Goal: Task Accomplishment & Management: Use online tool/utility

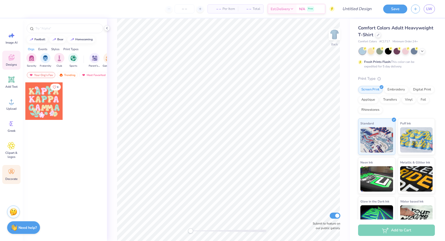
click at [15, 180] on span "Decorate" at bounding box center [11, 179] width 12 height 4
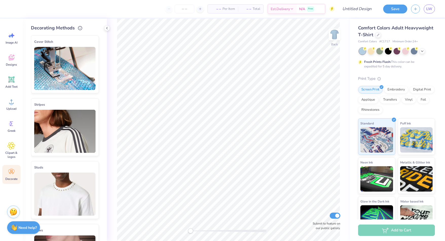
click at [69, 131] on img at bounding box center [64, 131] width 61 height 43
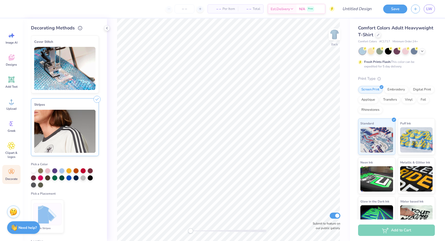
click at [34, 169] on div at bounding box center [33, 170] width 5 height 5
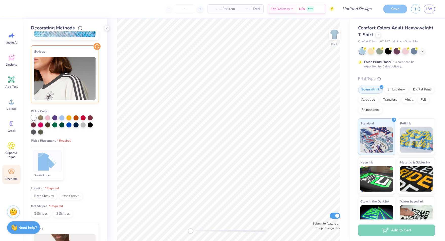
scroll to position [55, 0]
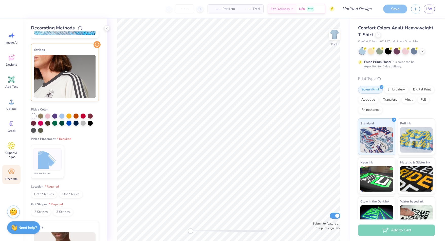
click at [47, 165] on img at bounding box center [47, 159] width 19 height 19
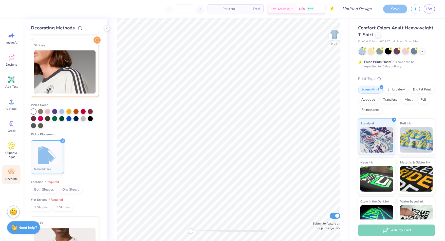
scroll to position [60, 0]
click at [46, 189] on span "Both Sleeves" at bounding box center [44, 190] width 26 height 8
click at [43, 206] on span "2 Stripes" at bounding box center [41, 207] width 20 height 8
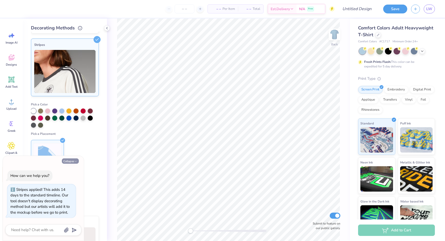
click at [73, 164] on button "Collapse" at bounding box center [70, 161] width 17 height 5
type textarea "x"
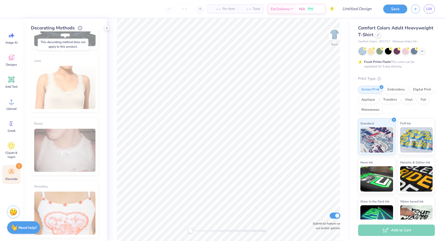
scroll to position [347, 0]
click at [11, 178] on span "Decorate" at bounding box center [11, 179] width 12 height 4
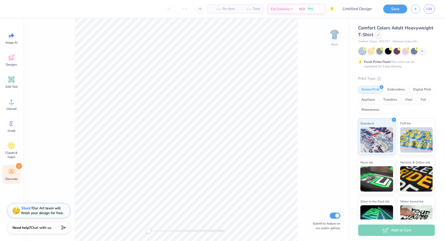
click at [16, 174] on div "Decorate 1" at bounding box center [11, 174] width 18 height 19
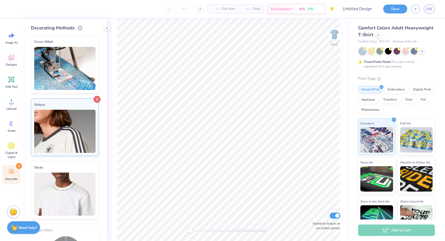
click at [94, 100] on icon at bounding box center [97, 99] width 7 height 7
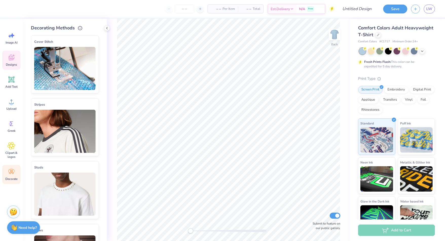
click at [8, 64] on span "Designs" at bounding box center [11, 65] width 11 height 4
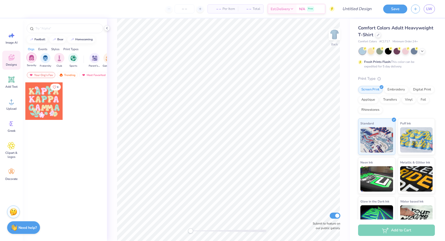
click at [30, 56] on img "filter for Sorority" at bounding box center [32, 58] width 6 height 6
click at [94, 60] on div "filter for Philanthropy" at bounding box center [92, 58] width 10 height 10
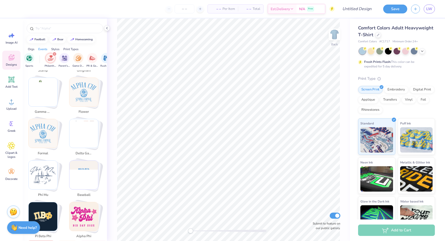
scroll to position [783, 0]
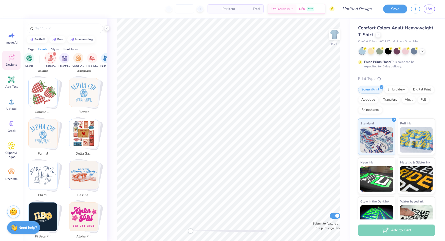
click at [81, 135] on img "Stack Card Button delta gamma" at bounding box center [83, 133] width 29 height 29
click at [51, 104] on img "Stack Card Button gamma phi beta" at bounding box center [43, 92] width 29 height 29
type input "gamma phi beta"
click at [41, 110] on span "gamma phi beta" at bounding box center [43, 112] width 16 height 5
